Goal: Task Accomplishment & Management: Manage account settings

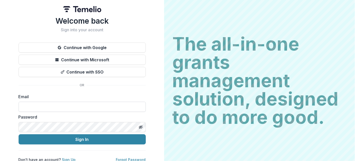
click at [45, 103] on input at bounding box center [82, 107] width 127 height 10
type input "**********"
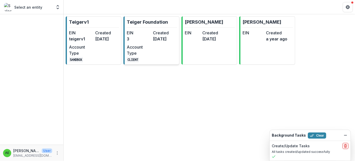
click at [144, 29] on link "Teiger Foundation EIN 3 Created [DATE] Account Type CLIENT" at bounding box center [151, 40] width 56 height 48
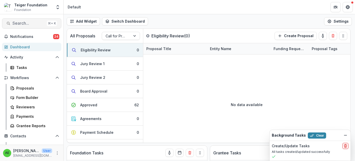
click at [26, 23] on span "Search..." at bounding box center [28, 23] width 32 height 5
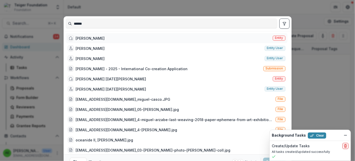
type input "******"
click at [98, 40] on div "[PERSON_NAME]" at bounding box center [90, 38] width 29 height 5
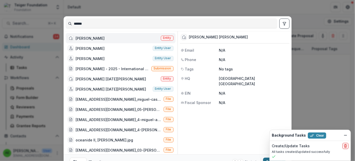
click at [265, 159] on button "Open with enter key" at bounding box center [274, 162] width 22 height 8
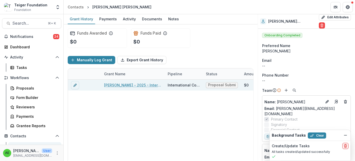
click at [147, 86] on link "[PERSON_NAME] - 2025 - International Co-creation Application" at bounding box center [132, 84] width 57 height 5
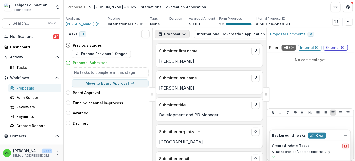
click at [184, 33] on icon "button" at bounding box center [184, 34] width 4 height 4
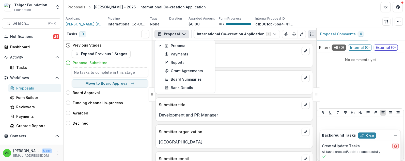
click at [318, 33] on icon "PDF view" at bounding box center [320, 34] width 4 height 4
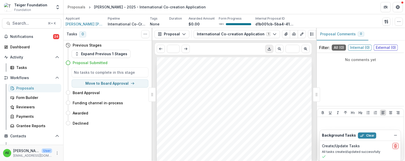
click at [270, 49] on line "Download PDF" at bounding box center [270, 49] width 0 height 2
click at [270, 32] on button "International Co-creation Application 1" at bounding box center [233, 34] width 86 height 8
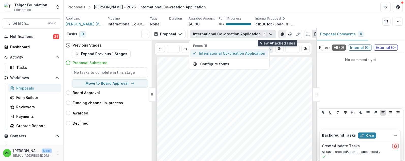
scroll to position [0, 3]
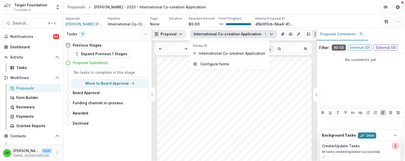
click at [179, 35] on icon "button" at bounding box center [181, 34] width 4 height 4
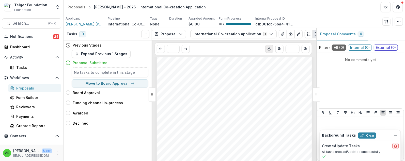
scroll to position [751, 0]
click at [140, 85] on button "Move to Board Approval" at bounding box center [110, 83] width 77 height 8
select select "**********"
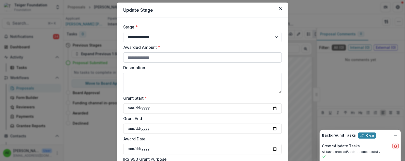
scroll to position [17, 0]
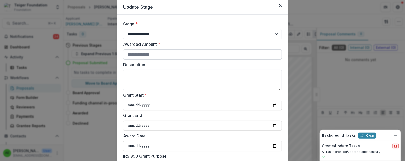
click at [163, 54] on input "Awarded Amount *" at bounding box center [202, 54] width 159 height 10
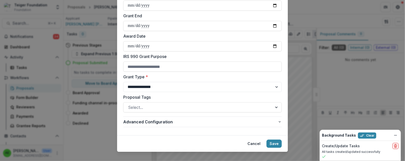
scroll to position [116, 0]
type input "***"
click at [169, 87] on select "**********" at bounding box center [202, 87] width 159 height 10
select select "**********"
click at [257, 109] on div at bounding box center [198, 107] width 140 height 7
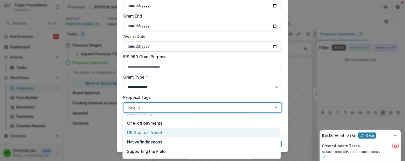
scroll to position [135, 0]
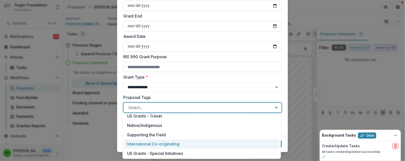
click at [250, 143] on div "International Co-originating" at bounding box center [202, 143] width 156 height 9
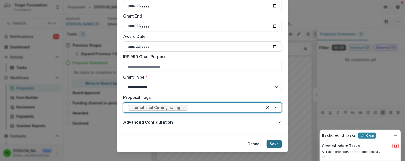
click at [271, 144] on button "Save" at bounding box center [274, 144] width 15 height 8
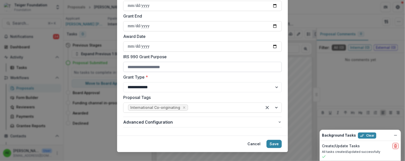
scroll to position [45, 0]
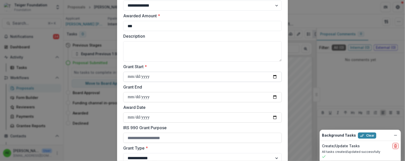
click at [132, 77] on input "Grant Start *" at bounding box center [202, 77] width 159 height 10
click at [138, 77] on input "Grant Start *" at bounding box center [202, 77] width 159 height 10
click at [128, 77] on input "Grant Start *" at bounding box center [202, 77] width 159 height 10
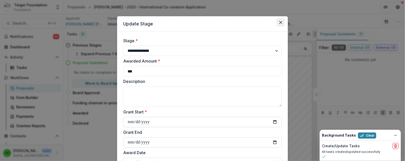
click at [281, 25] on button "Close" at bounding box center [281, 22] width 8 height 8
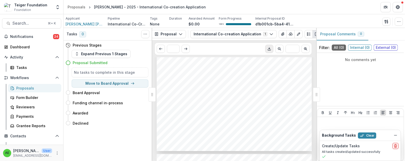
scroll to position [798, 0]
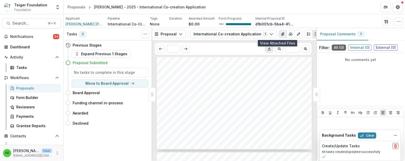
click at [279, 34] on button "View Attached Files" at bounding box center [283, 34] width 8 height 8
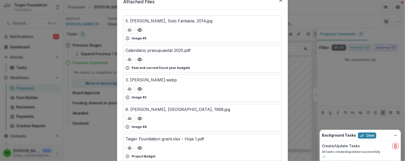
scroll to position [32, 0]
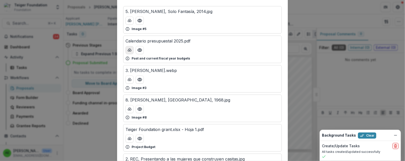
click at [128, 51] on icon "download-button" at bounding box center [130, 50] width 4 height 4
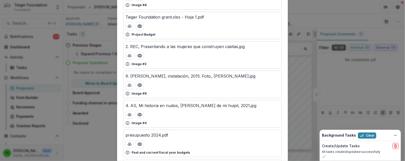
scroll to position [145, 0]
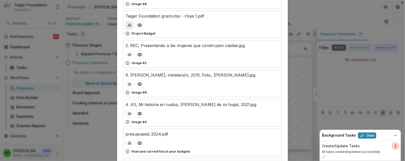
click at [130, 24] on icon "download-button" at bounding box center [130, 25] width 4 height 4
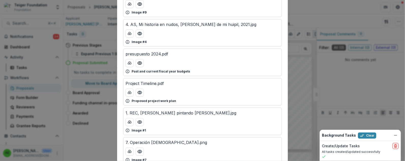
scroll to position [237, 0]
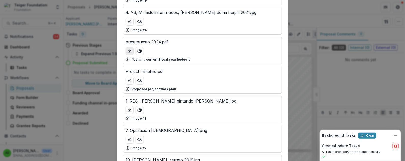
click at [129, 51] on icon "download-button" at bounding box center [130, 51] width 4 height 4
click at [128, 79] on icon "download-button" at bounding box center [129, 80] width 3 height 3
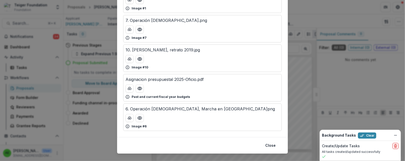
scroll to position [348, 0]
click at [126, 84] on button "download-button" at bounding box center [130, 88] width 8 height 8
